Goal: Task Accomplishment & Management: Manage account settings

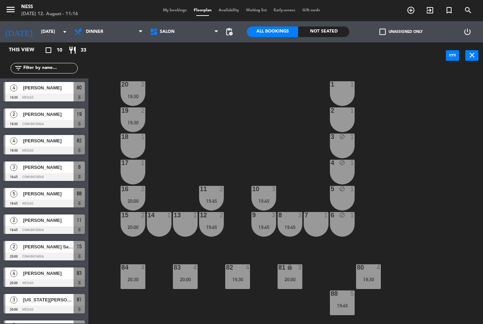
click at [166, 225] on div "14 1" at bounding box center [159, 224] width 25 height 25
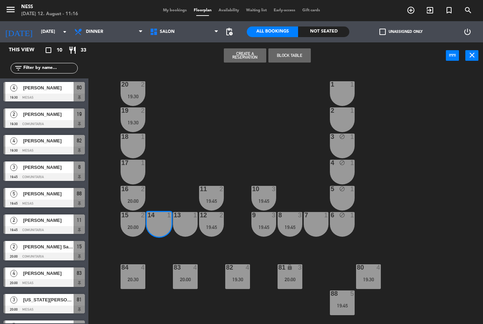
click at [252, 54] on button "Create a Reservation" at bounding box center [245, 55] width 42 height 14
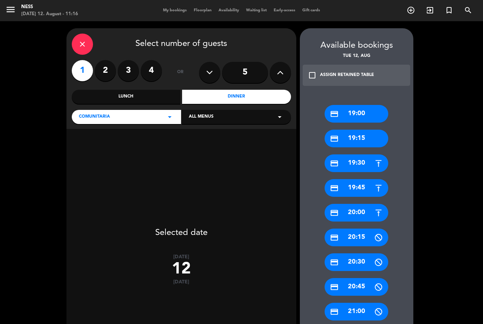
click at [245, 102] on div "Dinner" at bounding box center [236, 97] width 109 height 14
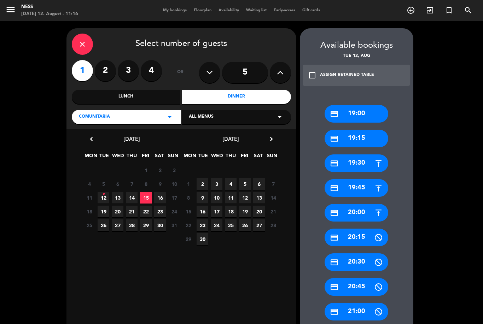
click at [145, 199] on span "15" at bounding box center [146, 198] width 12 height 12
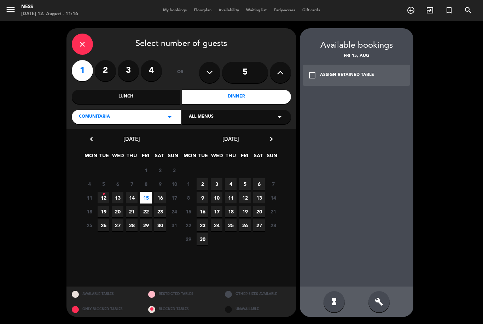
click at [105, 198] on span "12 •" at bounding box center [104, 198] width 12 height 12
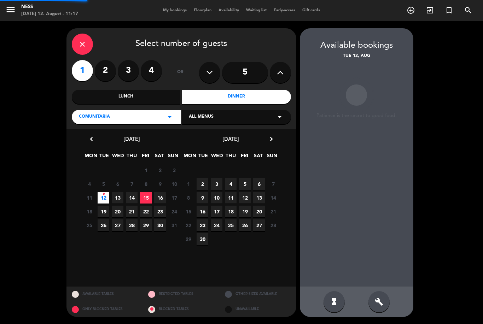
scroll to position [23, 0]
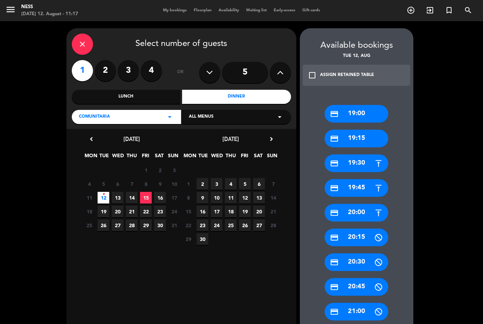
click at [369, 204] on div "credit_card 20:00" at bounding box center [356, 213] width 64 height 18
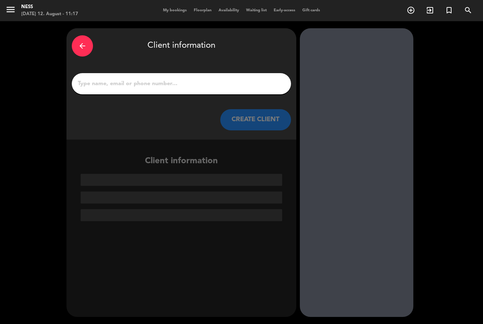
click at [225, 79] on input "1" at bounding box center [181, 84] width 209 height 10
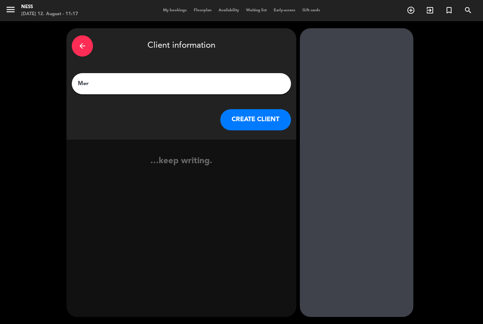
type input "Mery"
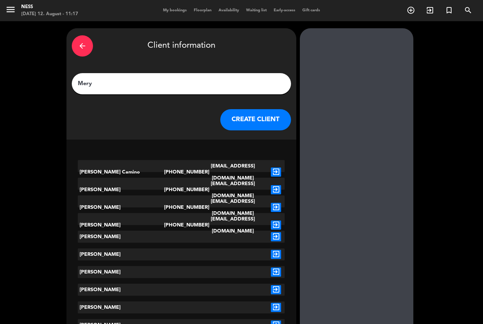
click at [275, 168] on icon "exit_to_app" at bounding box center [276, 172] width 10 height 9
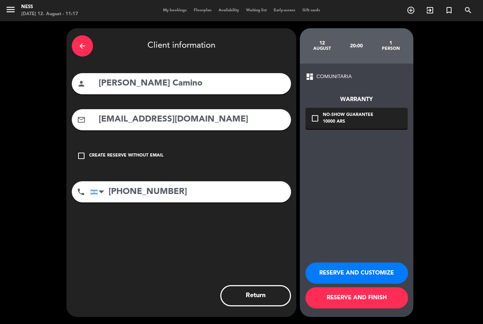
click at [224, 76] on input "[PERSON_NAME] Camino" at bounding box center [192, 83] width 188 height 14
click at [81, 42] on icon "arrow_back" at bounding box center [82, 46] width 8 height 8
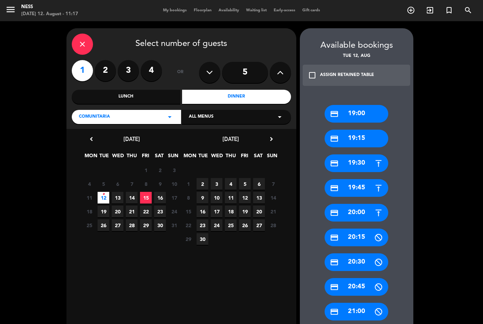
click at [102, 189] on icon "•" at bounding box center [103, 194] width 2 height 11
click at [366, 211] on div "credit_card 20:00" at bounding box center [356, 213] width 64 height 18
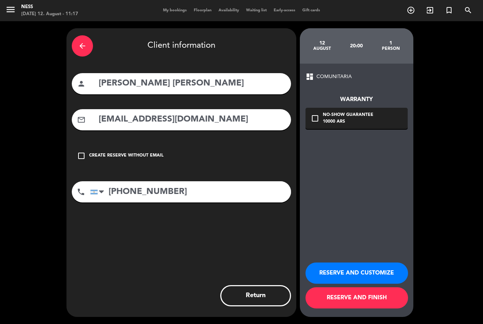
click at [218, 84] on input "[PERSON_NAME] [PERSON_NAME]" at bounding box center [192, 83] width 188 height 14
type input "[PERSON_NAME]"
click at [130, 152] on div "check_box_outline_blank Create reserve without email" at bounding box center [181, 155] width 219 height 21
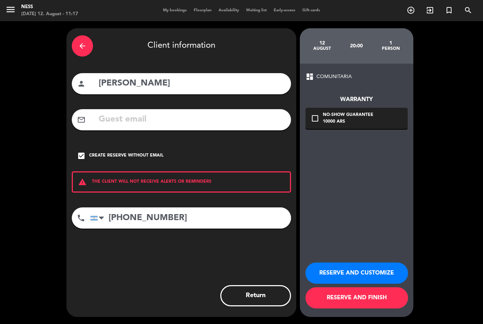
click at [201, 218] on input "[PHONE_NUMBER]" at bounding box center [190, 217] width 201 height 21
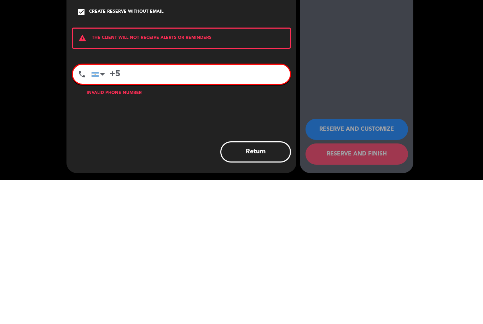
type input "+"
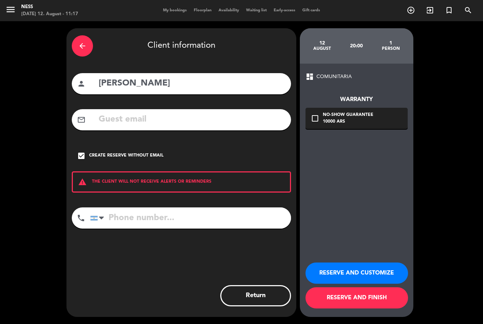
click at [358, 284] on button "RESERVE AND CUSTOMIZE" at bounding box center [356, 273] width 102 height 21
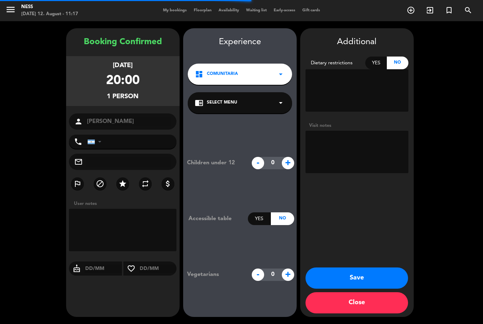
scroll to position [23, 0]
click at [365, 278] on button "Save" at bounding box center [356, 278] width 102 height 21
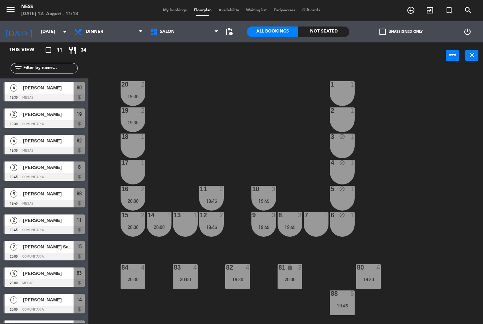
click at [432, 219] on div "20 2 19:30 1 1 19 2 19:30 2 1 18 1 3 block 1 17 1 4 block 1 16 2 20:00 11 2 19:…" at bounding box center [287, 196] width 389 height 255
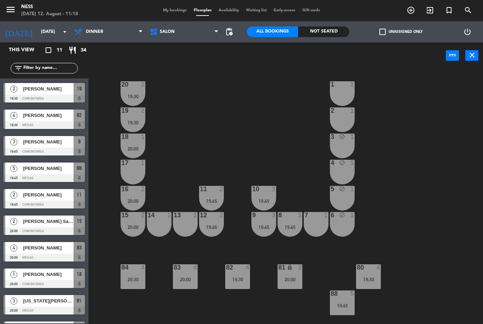
click at [143, 146] on div "20:00" at bounding box center [133, 148] width 25 height 5
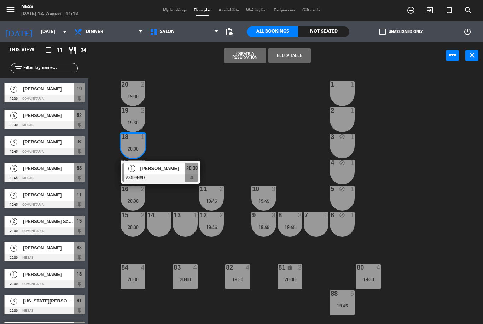
click at [171, 165] on span "[PERSON_NAME]" at bounding box center [162, 168] width 45 height 7
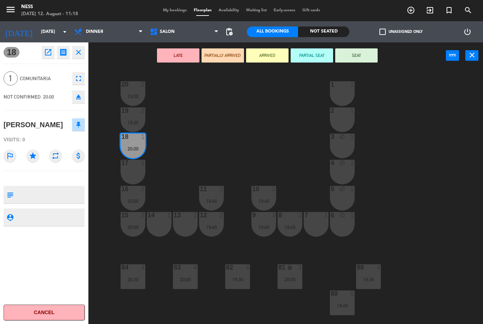
click at [49, 49] on icon "open_in_new" at bounding box center [48, 52] width 8 height 8
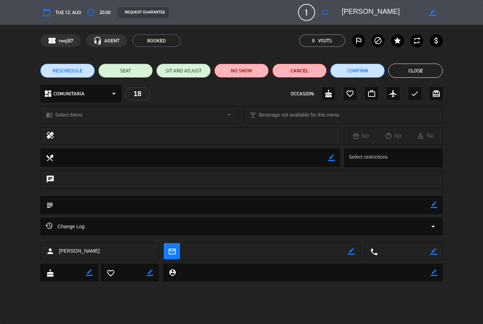
click at [319, 16] on button "fullscreen" at bounding box center [324, 12] width 13 height 13
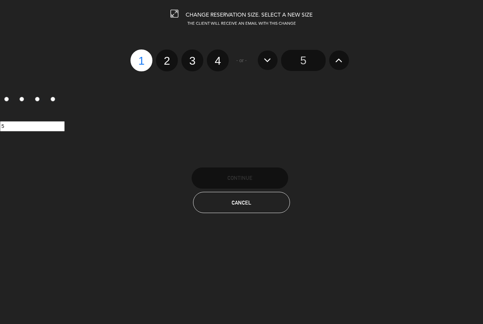
click at [169, 68] on label "2" at bounding box center [167, 60] width 22 height 22
click at [168, 57] on input "2" at bounding box center [166, 54] width 5 height 5
radio input "true"
radio input "false"
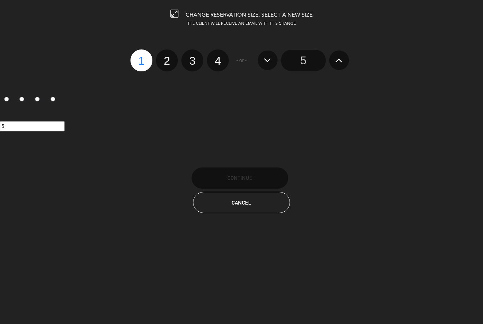
radio input "false"
radio input "true"
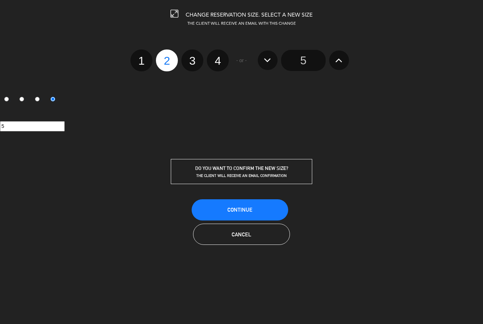
click at [233, 206] on button "Continue" at bounding box center [240, 209] width 96 height 21
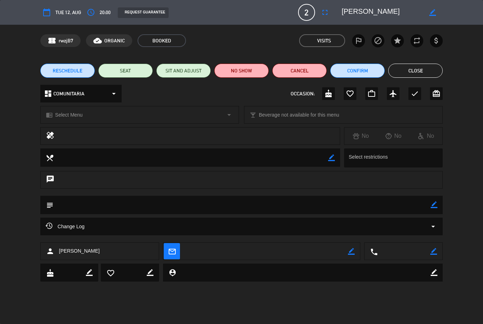
click at [439, 71] on button "Close" at bounding box center [415, 71] width 54 height 14
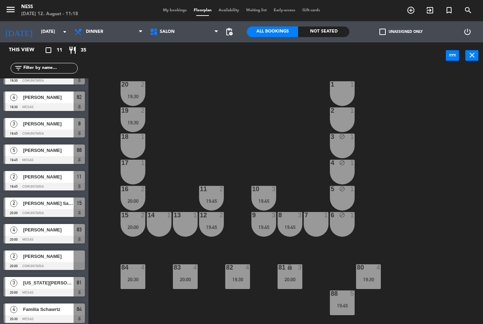
scroll to position [44, 0]
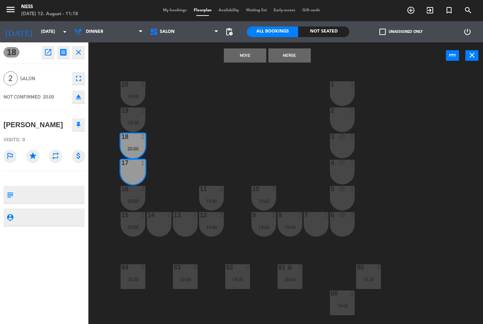
click at [299, 54] on button "Merge" at bounding box center [289, 55] width 42 height 14
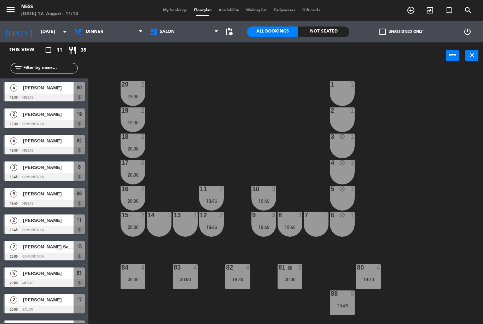
scroll to position [25, 0]
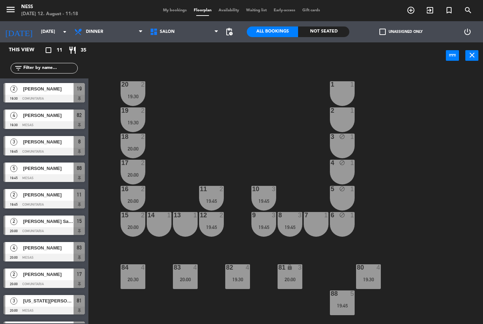
click at [439, 187] on div "20 2 19:30 1 1 19 2 19:30 2 1 18 2 20:00 3 block 1 17 2 20:00 4 block 1 16 2 20…" at bounding box center [287, 196] width 389 height 255
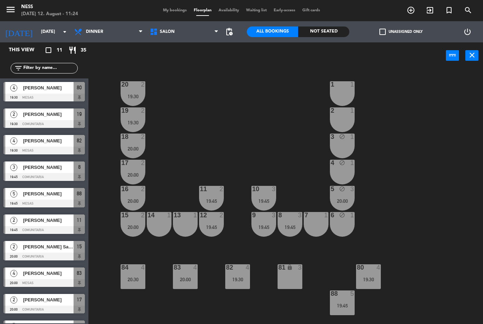
scroll to position [47, 0]
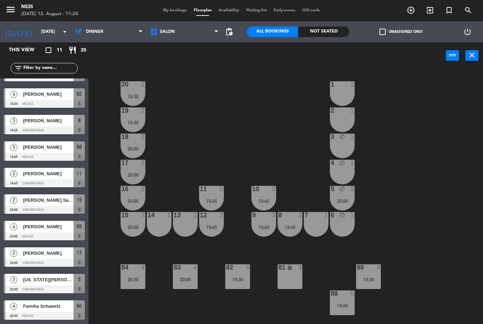
click at [316, 227] on div "7 1" at bounding box center [316, 224] width 25 height 25
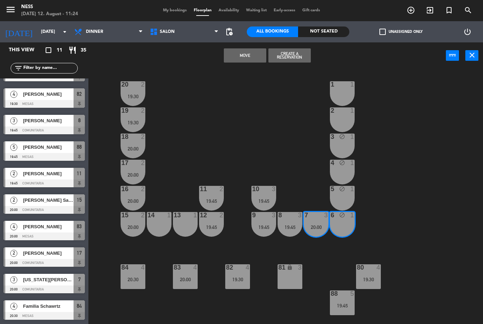
click at [353, 220] on div "6 block 1" at bounding box center [342, 224] width 25 height 25
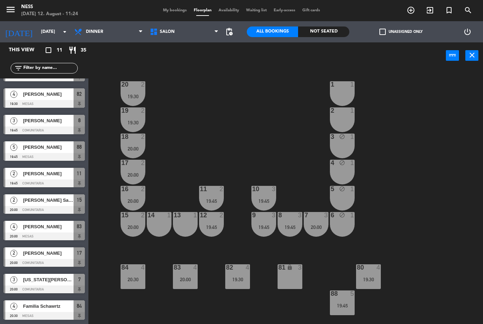
click at [421, 189] on div "20 2 19:30 1 1 19 2 19:30 2 1 18 2 20:00 3 block 1 17 2 20:00 4 block 1 16 2 20…" at bounding box center [287, 196] width 389 height 255
click at [350, 223] on div "6 block 1" at bounding box center [342, 224] width 25 height 25
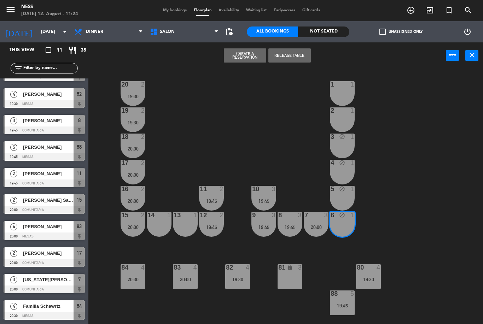
click at [292, 57] on button "Release Table" at bounding box center [289, 55] width 42 height 14
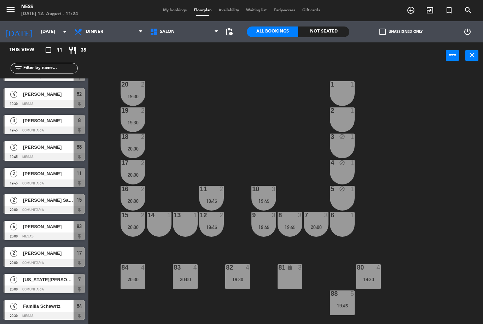
click at [349, 194] on div "5 block 1" at bounding box center [342, 198] width 25 height 25
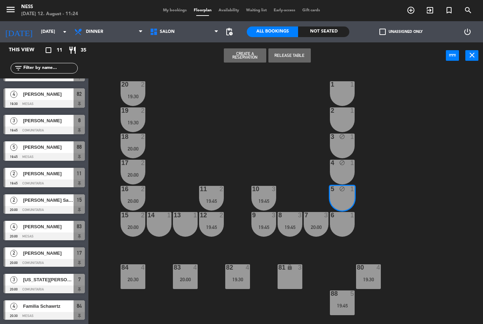
click at [308, 51] on button "Release Table" at bounding box center [289, 55] width 42 height 14
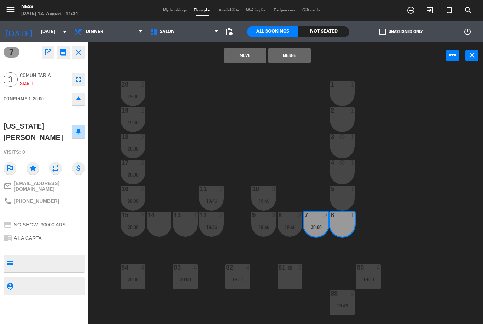
click at [346, 197] on div "5 1" at bounding box center [342, 198] width 25 height 25
click at [277, 62] on button "Move and Merge" at bounding box center [267, 55] width 42 height 14
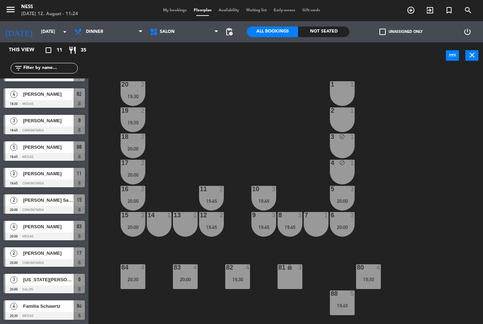
click at [327, 231] on div "7 1" at bounding box center [316, 224] width 25 height 25
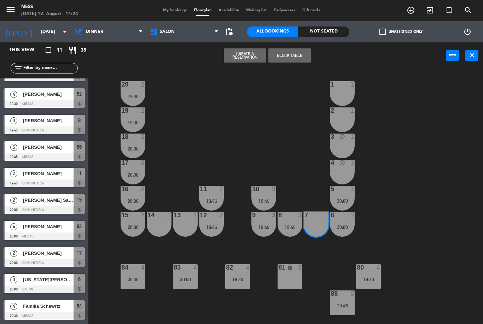
click at [300, 58] on button "Block Table" at bounding box center [289, 55] width 42 height 14
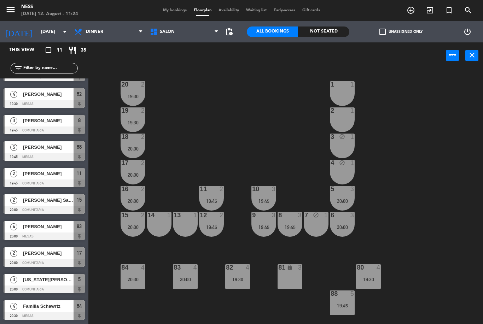
click at [131, 282] on div "20:30" at bounding box center [133, 279] width 25 height 5
click at [157, 306] on div "20 2 19:30 1 1 19 2 19:30 2 1 18 2 20:00 3 block 1 17 2 20:00 4 block 1 16 2 20…" at bounding box center [287, 196] width 389 height 255
click at [145, 278] on div "20:30" at bounding box center [133, 279] width 25 height 5
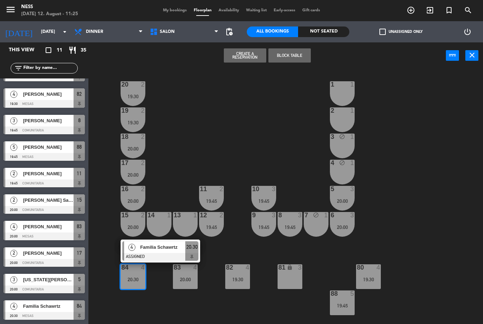
click at [165, 248] on span "Familia Schawrtz" at bounding box center [162, 247] width 45 height 7
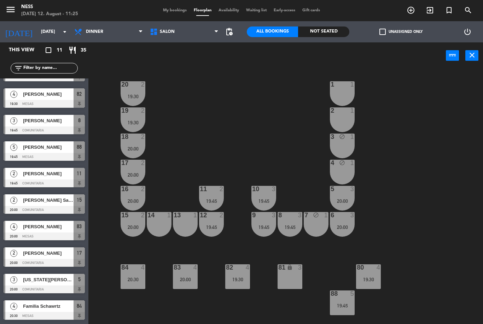
click at [198, 278] on div "20:00" at bounding box center [185, 279] width 25 height 5
click at [217, 302] on div "20 2 19:30 1 1 19 2 19:30 2 1 18 2 20:00 3 block 1 17 2 20:00 4 block 1 16 2 20…" at bounding box center [287, 196] width 389 height 255
click at [239, 281] on div "19:30" at bounding box center [237, 279] width 25 height 5
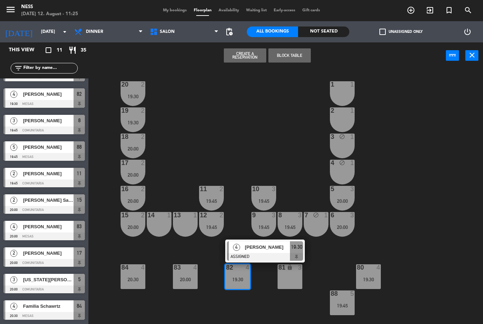
click at [265, 256] on div at bounding box center [265, 257] width 76 height 8
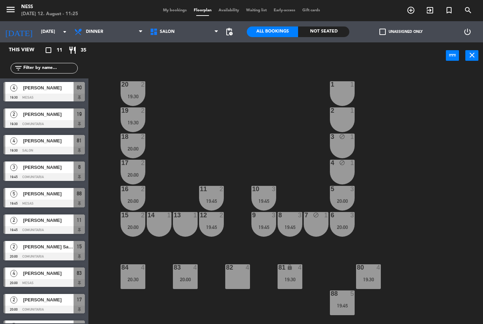
click at [245, 283] on div "82 4" at bounding box center [237, 276] width 25 height 25
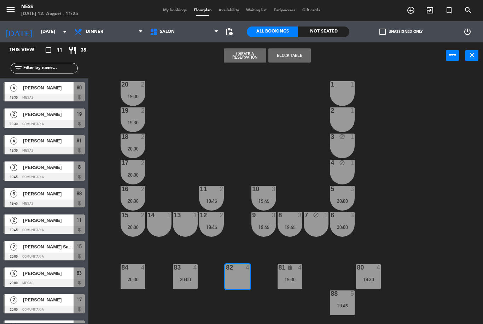
click at [251, 61] on button "Create a Reservation" at bounding box center [245, 55] width 42 height 14
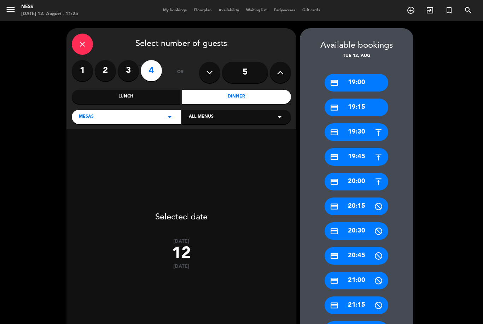
click at [235, 90] on div "Dinner" at bounding box center [236, 97] width 109 height 14
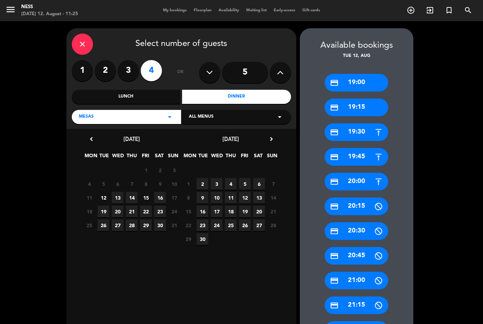
click at [103, 192] on span "12" at bounding box center [104, 198] width 12 height 12
click at [366, 186] on div "credit_card 20:00" at bounding box center [356, 182] width 64 height 18
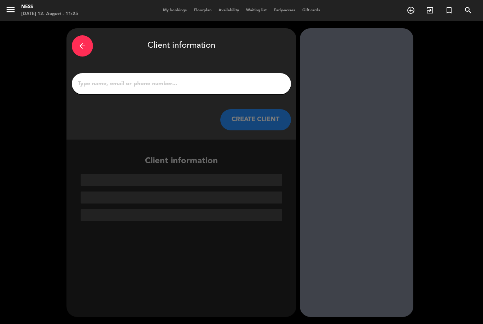
click at [150, 85] on input "1" at bounding box center [181, 84] width 209 height 10
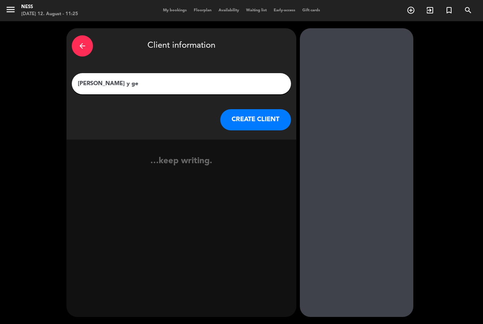
type input "[PERSON_NAME] y [PERSON_NAME]"
click at [268, 118] on button "CREATE CLIENT" at bounding box center [255, 119] width 71 height 21
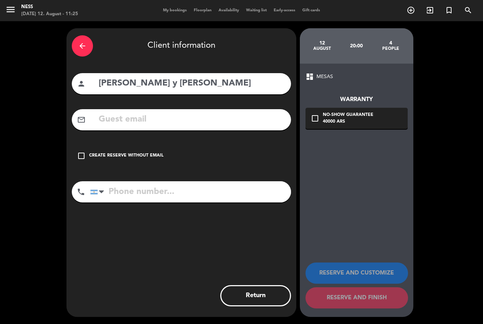
click at [125, 152] on div "check_box_outline_blank Create reserve without email" at bounding box center [181, 155] width 219 height 21
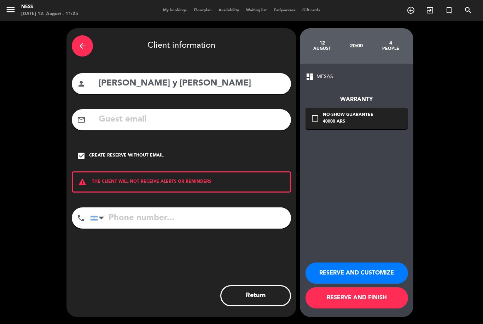
click at [341, 284] on button "RESERVE AND CUSTOMIZE" at bounding box center [356, 273] width 102 height 21
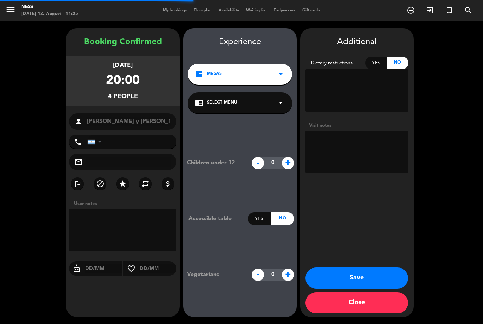
scroll to position [23, 0]
click at [362, 277] on button "Save" at bounding box center [356, 278] width 102 height 21
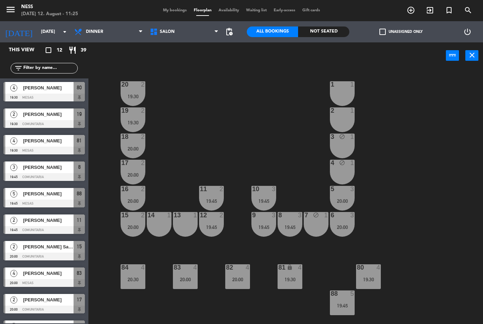
click at [409, 210] on div "20 2 19:30 1 1 19 2 19:30 2 1 18 2 20:00 3 block 1 17 2 20:00 4 block 1 16 2 20…" at bounding box center [287, 196] width 389 height 255
click at [173, 225] on div "13 1" at bounding box center [185, 224] width 25 height 25
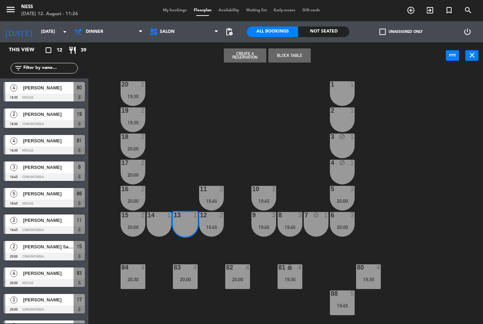
click at [194, 224] on div "13 1" at bounding box center [185, 224] width 25 height 25
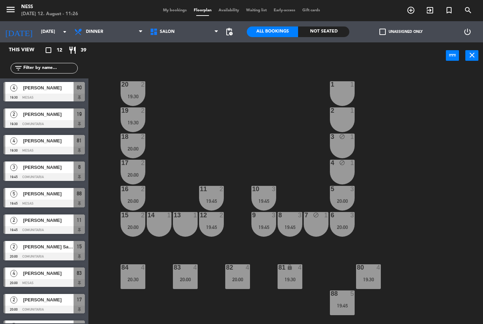
click at [168, 224] on div "14 1" at bounding box center [159, 224] width 25 height 25
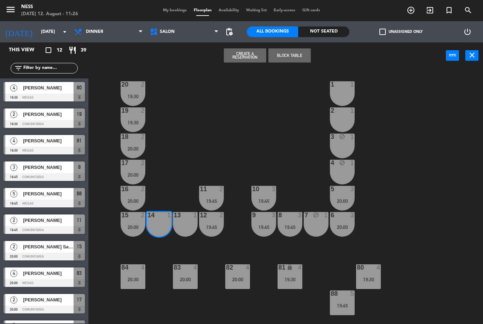
click at [305, 60] on button "Block Table" at bounding box center [289, 55] width 42 height 14
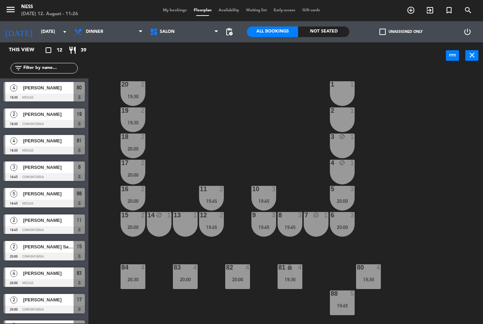
click at [192, 228] on div "13 1" at bounding box center [185, 224] width 25 height 25
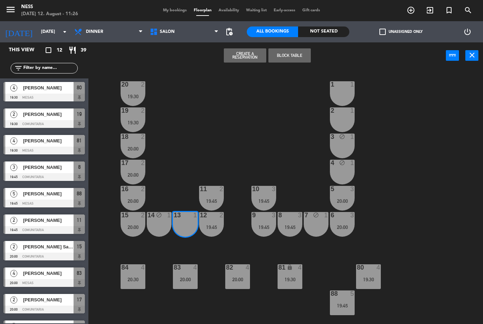
click at [303, 62] on button "Block Table" at bounding box center [289, 55] width 42 height 14
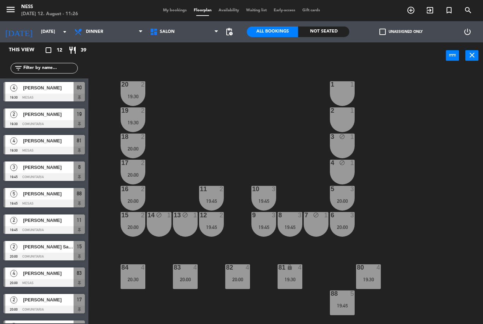
click at [439, 159] on div "20 2 19:30 1 1 19 2 19:30 2 1 18 2 20:00 3 block 1 17 2 20:00 4 block 1 16 2 20…" at bounding box center [287, 196] width 389 height 255
click at [342, 307] on div "19:45" at bounding box center [342, 305] width 25 height 5
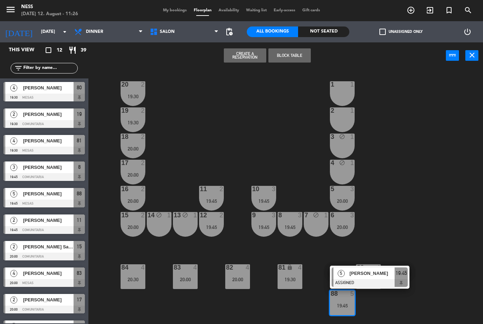
click at [379, 282] on div at bounding box center [370, 283] width 76 height 8
